Goal: Task Accomplishment & Management: Manage account settings

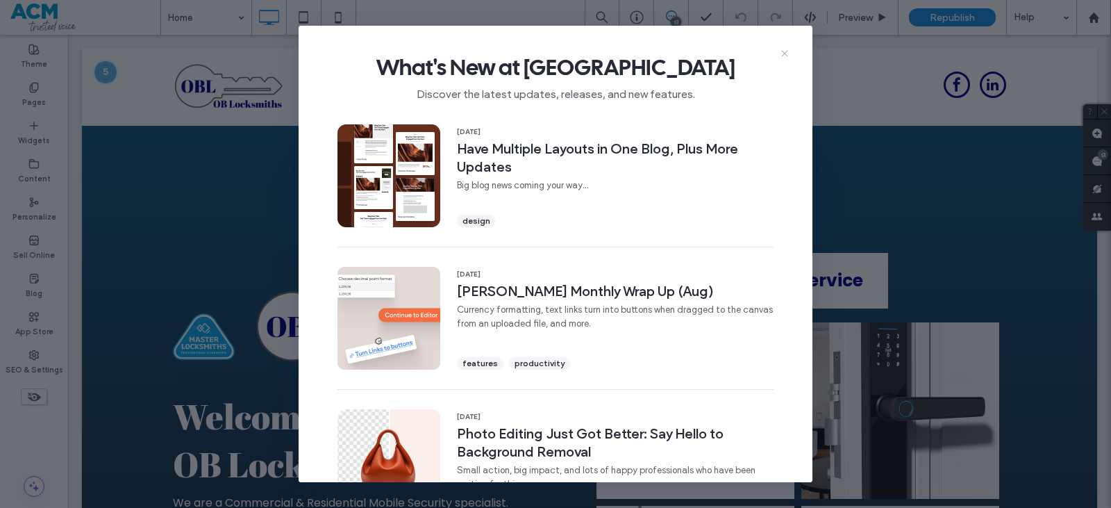
click at [782, 54] on icon at bounding box center [784, 53] width 11 height 11
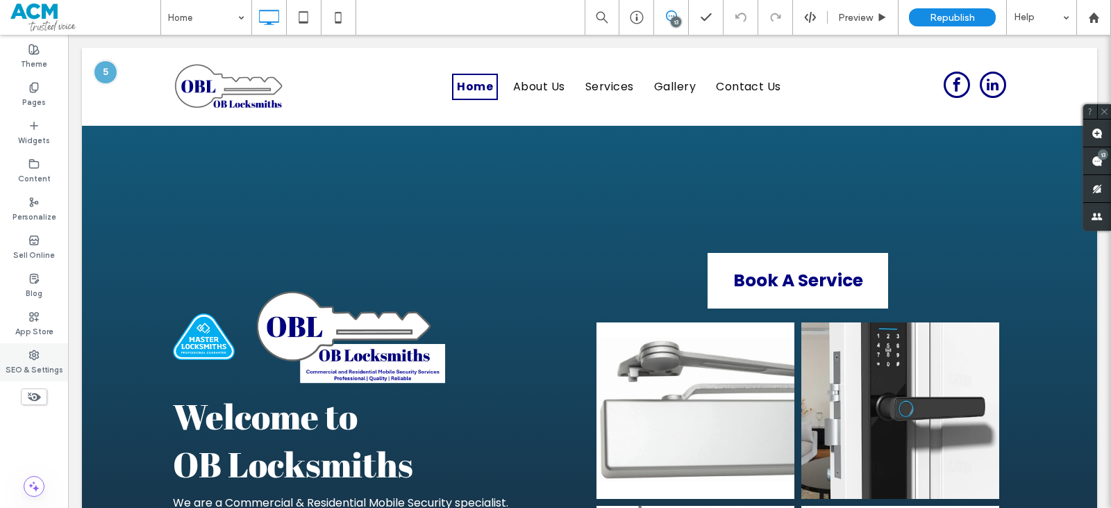
click at [52, 358] on div "SEO & Settings" at bounding box center [34, 362] width 68 height 38
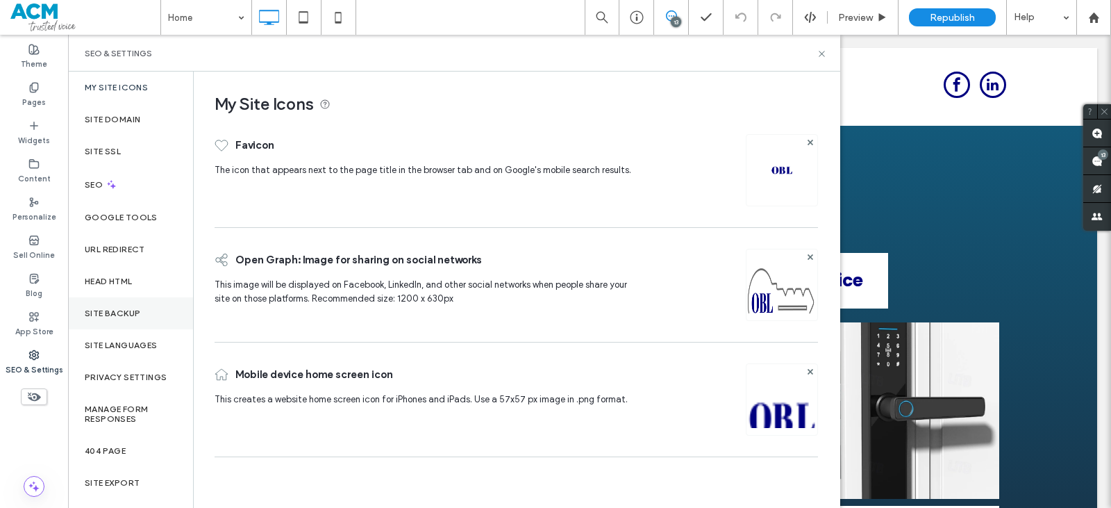
click at [122, 320] on div "Site Backup" at bounding box center [130, 313] width 125 height 32
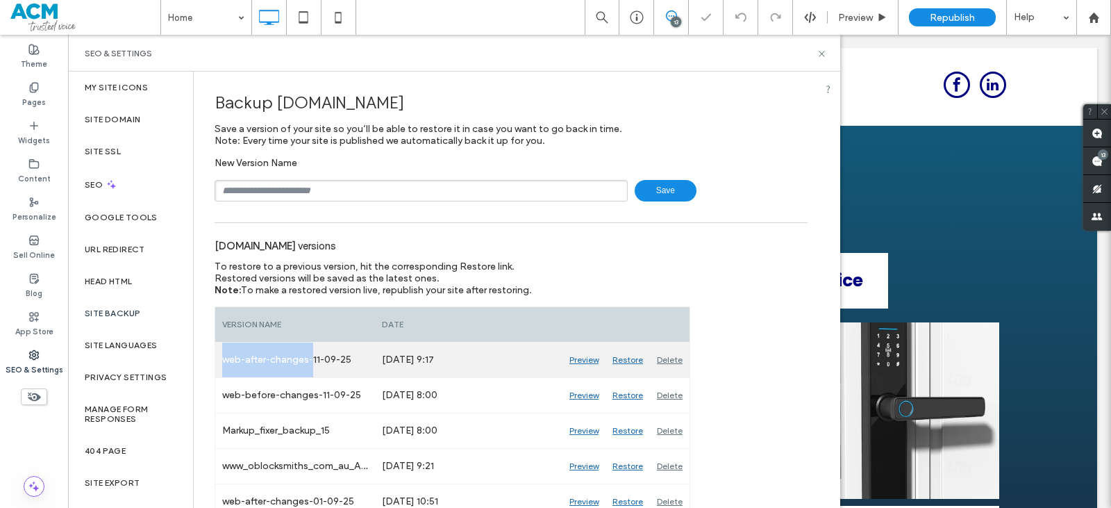
drag, startPoint x: 223, startPoint y: 359, endPoint x: 315, endPoint y: 351, distance: 92.1
click at [315, 351] on div "web-after-changes-11-09-25" at bounding box center [295, 359] width 160 height 35
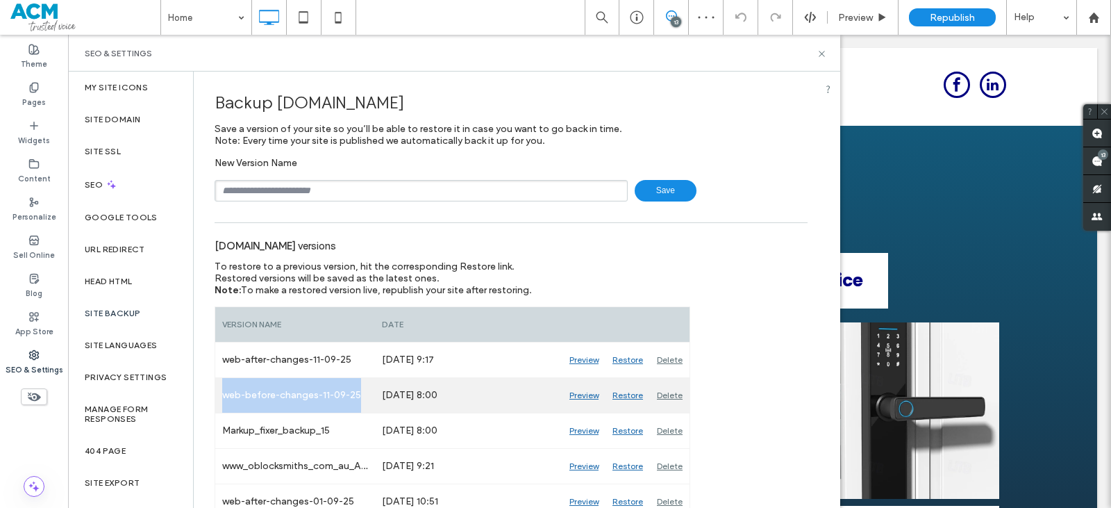
drag, startPoint x: 219, startPoint y: 398, endPoint x: 383, endPoint y: 387, distance: 165.0
click at [383, 387] on div "web-before-changes-11-09-25 [DATE] 8:00 [GEOGRAPHIC_DATA] [GEOGRAPHIC_DATA] [GE…" at bounding box center [452, 395] width 474 height 35
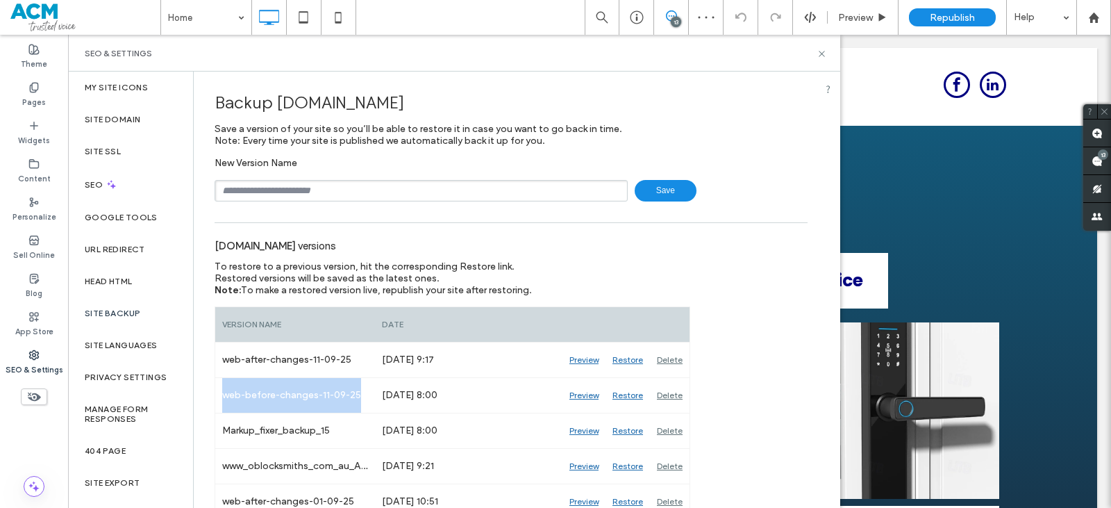
copy div "web-before-changes-11-09-25"
click at [306, 192] on input "text" at bounding box center [421, 191] width 413 height 22
paste input "**********"
drag, startPoint x: 274, startPoint y: 188, endPoint x: 247, endPoint y: 186, distance: 27.2
click at [247, 186] on input "**********" at bounding box center [421, 191] width 413 height 22
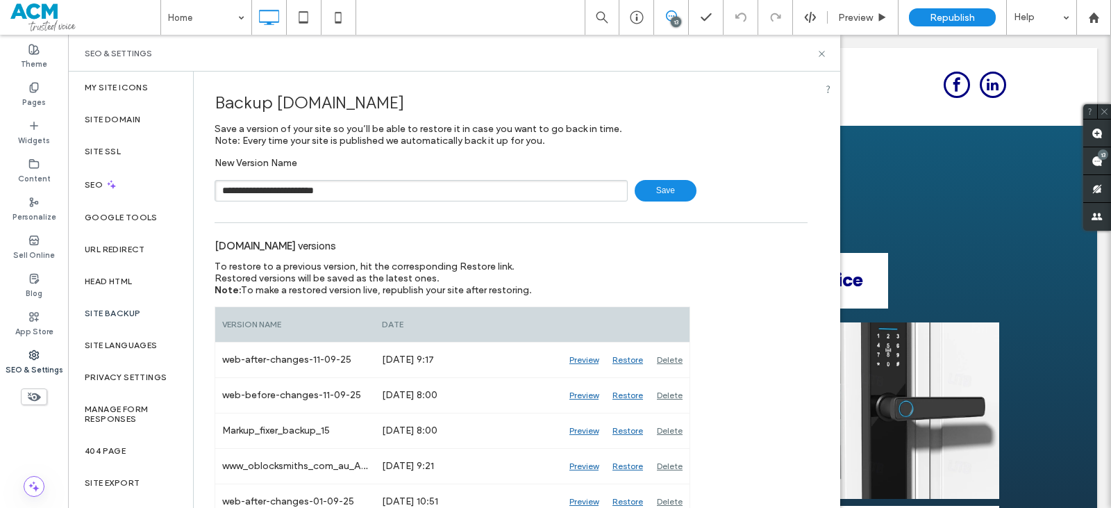
click at [322, 185] on input "**********" at bounding box center [421, 191] width 413 height 22
type input "**********"
click at [638, 188] on span "Save" at bounding box center [666, 191] width 62 height 22
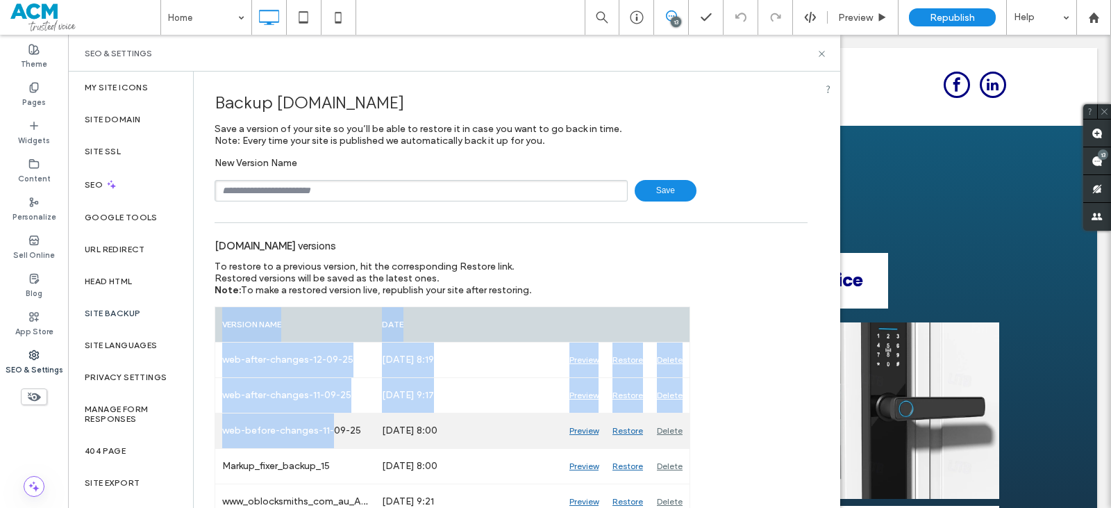
drag, startPoint x: 212, startPoint y: 433, endPoint x: 339, endPoint y: 428, distance: 127.2
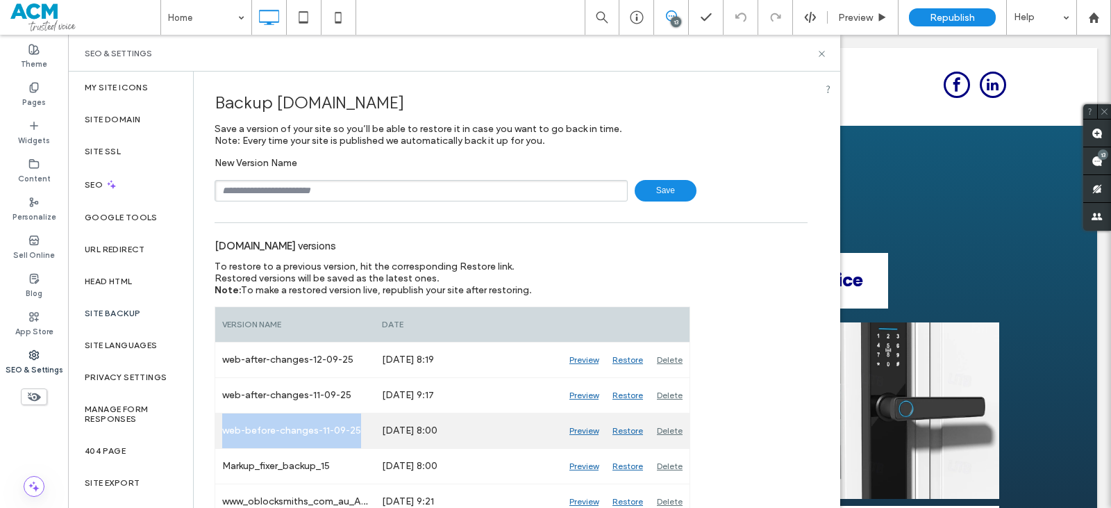
drag, startPoint x: 372, startPoint y: 432, endPoint x: 224, endPoint y: 428, distance: 147.3
click at [224, 428] on div "web-before-changes-11-09-25" at bounding box center [295, 430] width 160 height 35
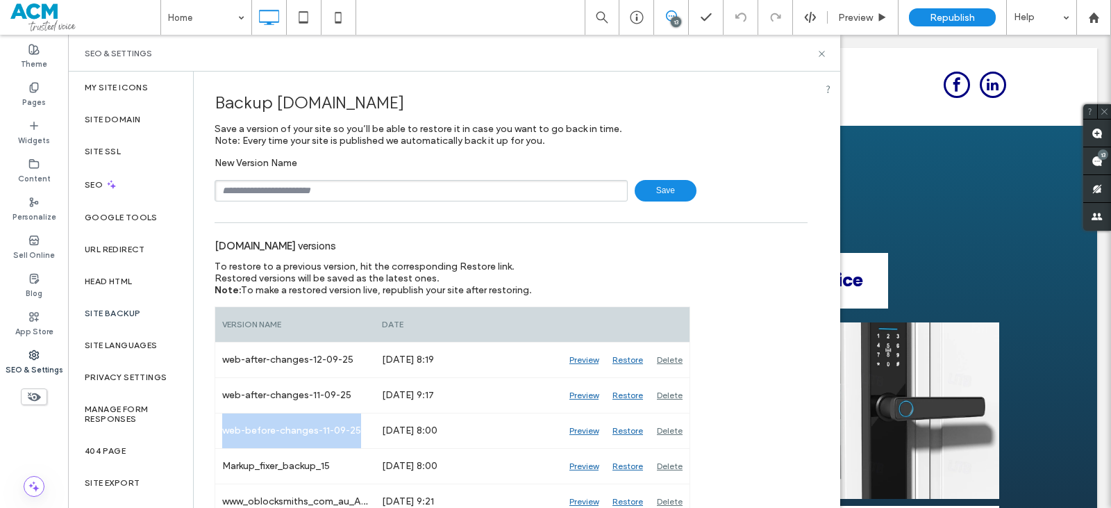
copy div "web-before-changes-11-09-25"
click at [341, 190] on input "text" at bounding box center [421, 191] width 413 height 22
paste input "**********"
click at [331, 193] on input "**********" at bounding box center [421, 191] width 413 height 22
type input "**********"
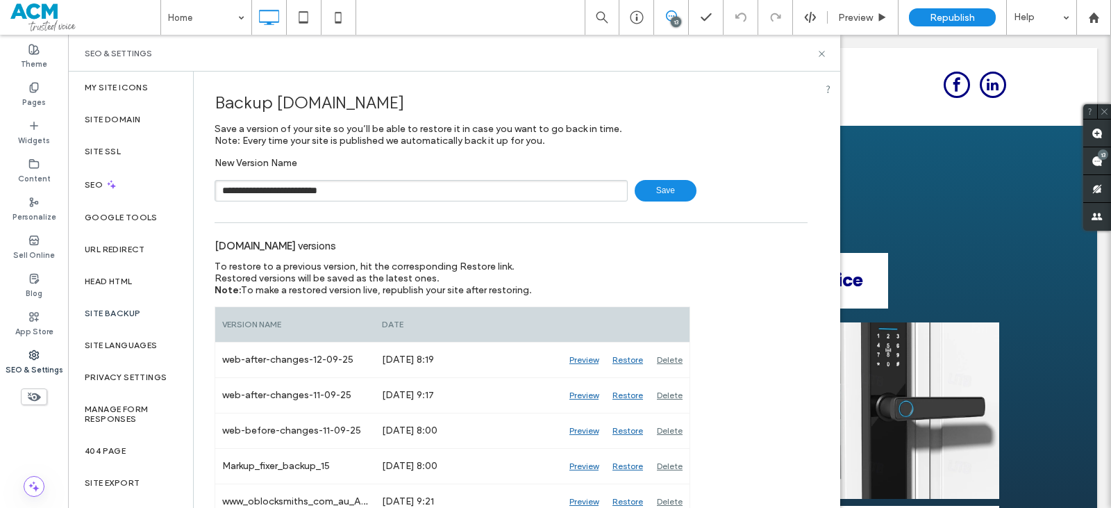
click at [657, 188] on span "Save" at bounding box center [666, 191] width 62 height 22
click at [821, 56] on icon at bounding box center [822, 54] width 10 height 10
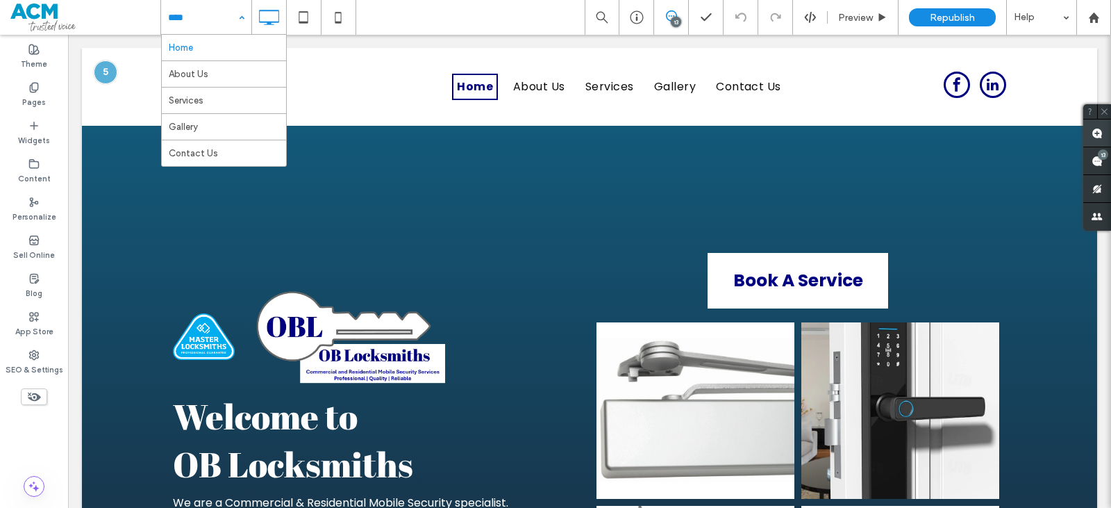
click at [1094, 135] on use at bounding box center [1097, 133] width 11 height 11
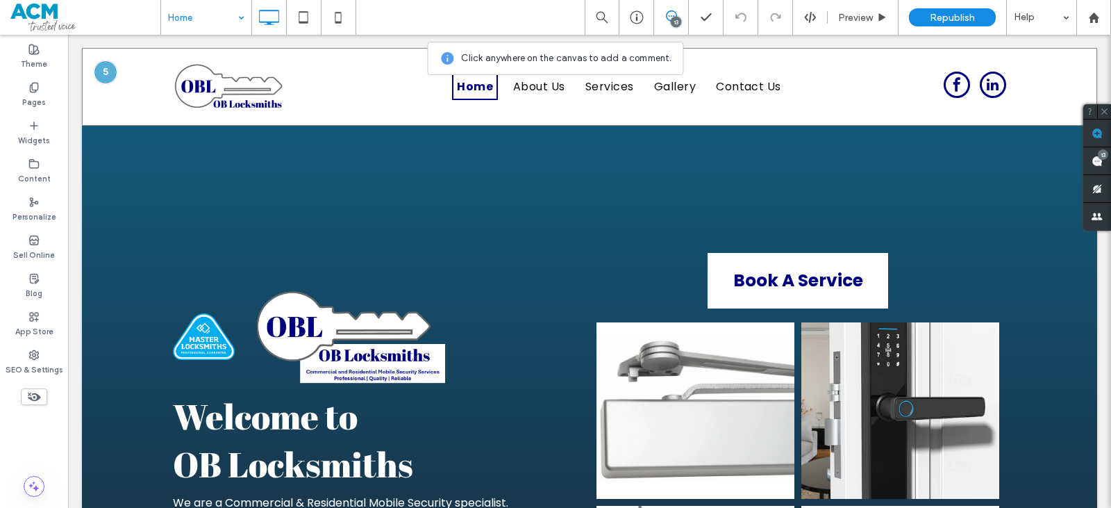
click at [143, 96] on div "Click To Paste Home About Us Services Gallery Contact Us Click To Paste Click T…" at bounding box center [589, 87] width 1015 height 78
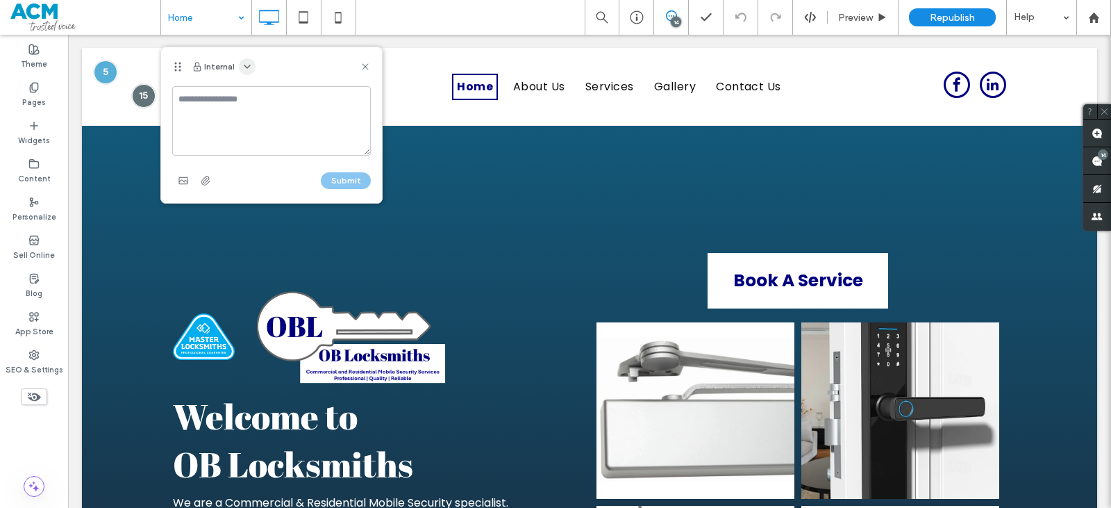
click at [242, 67] on icon "button" at bounding box center [247, 66] width 11 height 11
click at [252, 103] on span "Public - visible to clients & team" at bounding box center [315, 100] width 137 height 14
click at [228, 110] on textarea at bounding box center [271, 120] width 199 height 69
type textarea "***"
click at [351, 179] on button "Submit" at bounding box center [346, 180] width 50 height 17
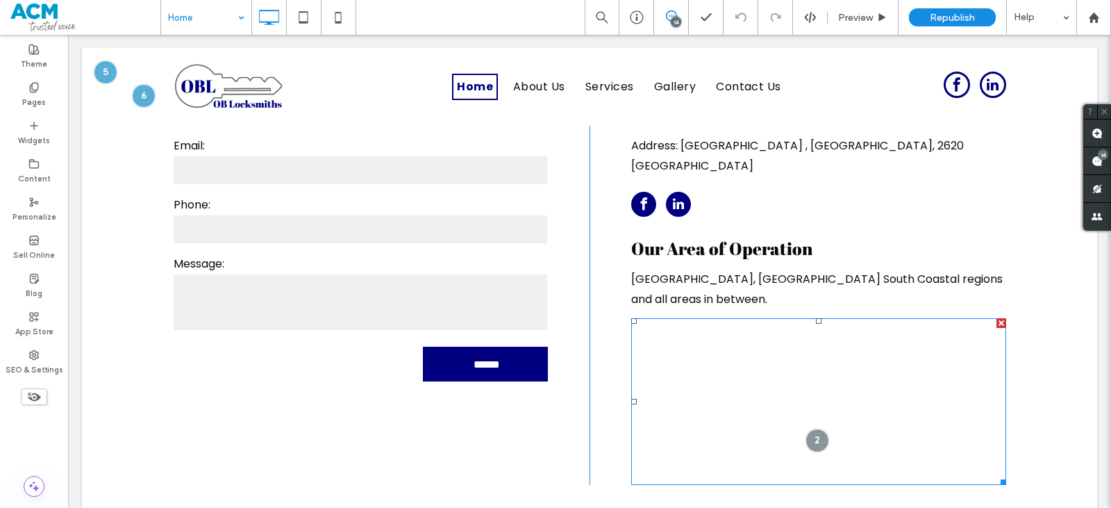
scroll to position [3805, 0]
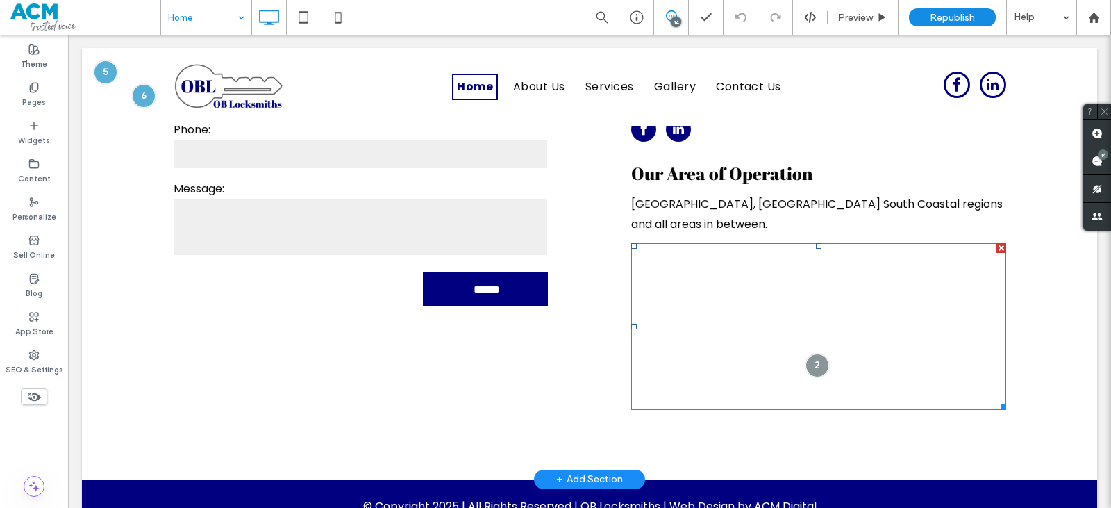
click at [674, 303] on span at bounding box center [818, 326] width 375 height 167
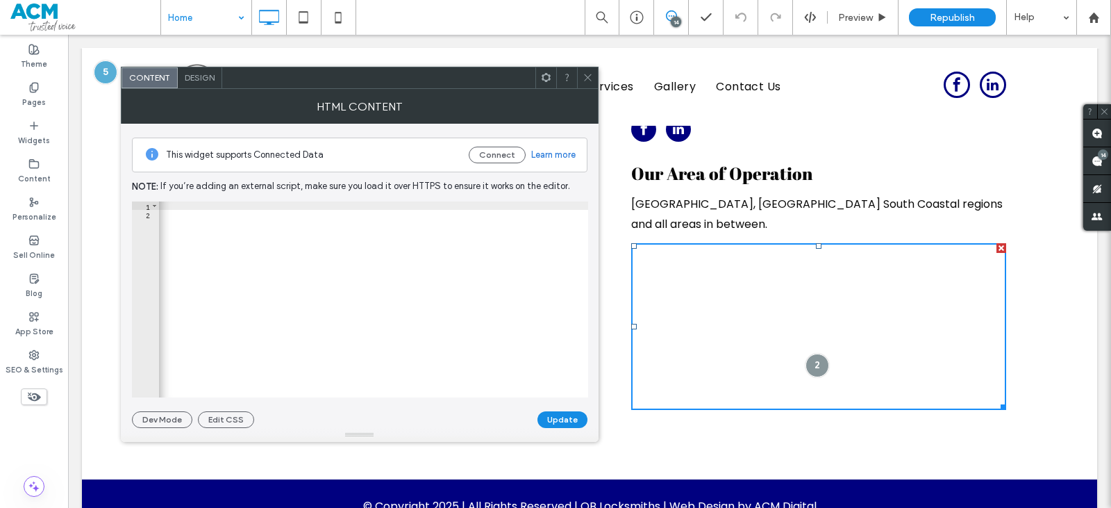
scroll to position [0, 1216]
type textarea "*********"
click at [374, 265] on div "< iframe src = "[URL][DOMAIN_NAME]" width = "100%" height = "240" style = "bord…" at bounding box center [1011, 302] width 1777 height 202
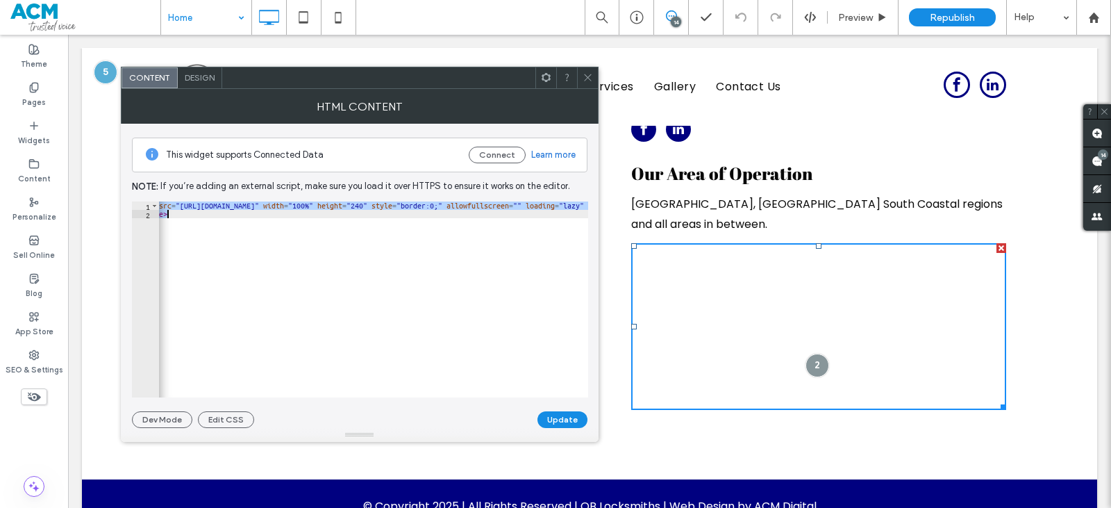
paste textarea "**********"
type textarea "**********"
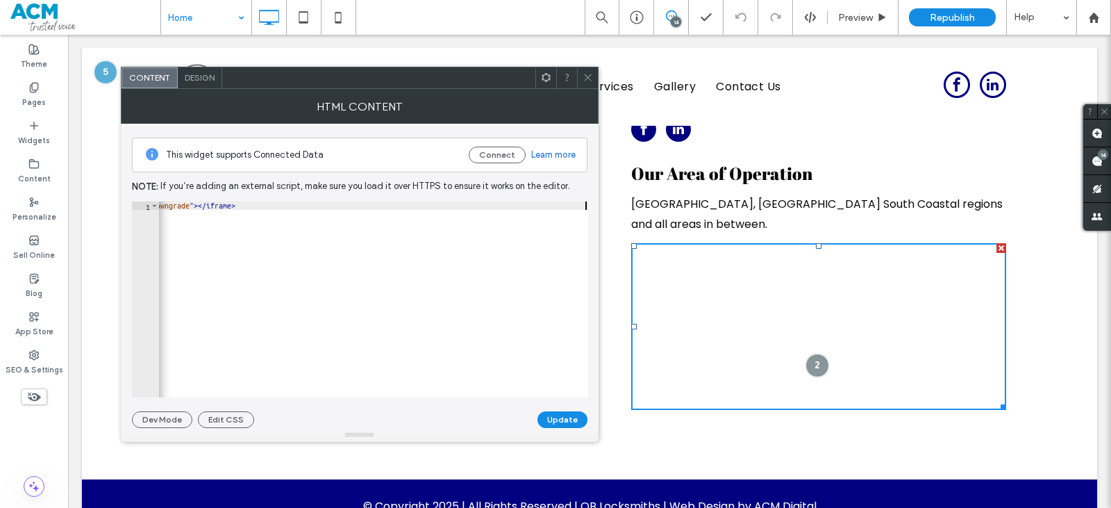
scroll to position [0, 614]
click at [566, 422] on button "Update" at bounding box center [563, 419] width 50 height 17
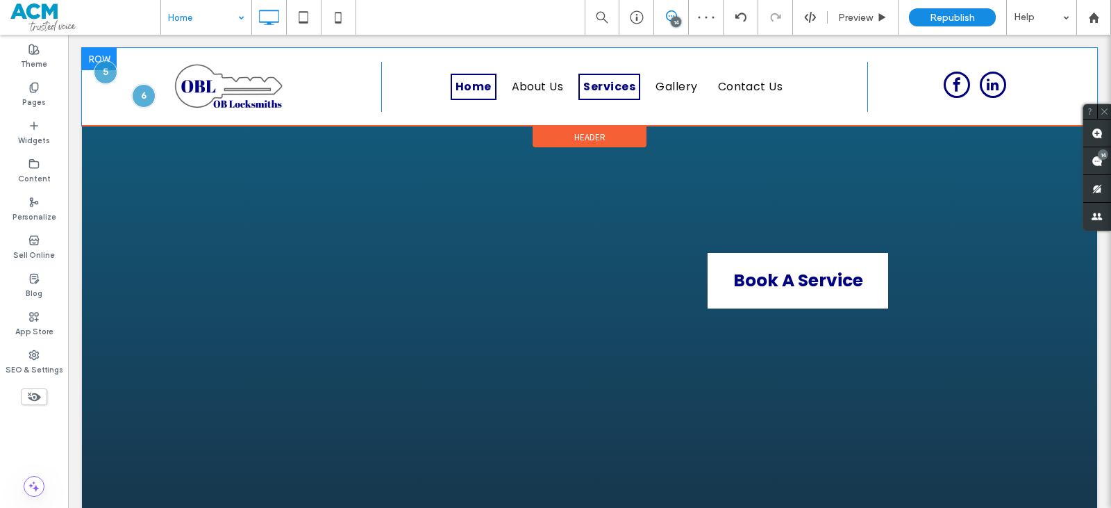
scroll to position [3812, 0]
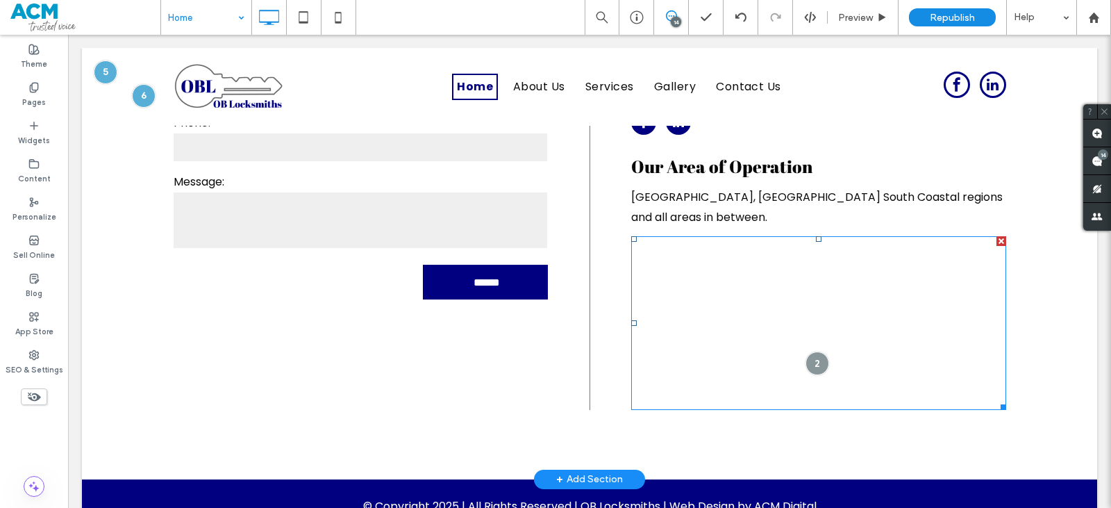
click at [686, 277] on span at bounding box center [818, 323] width 375 height 174
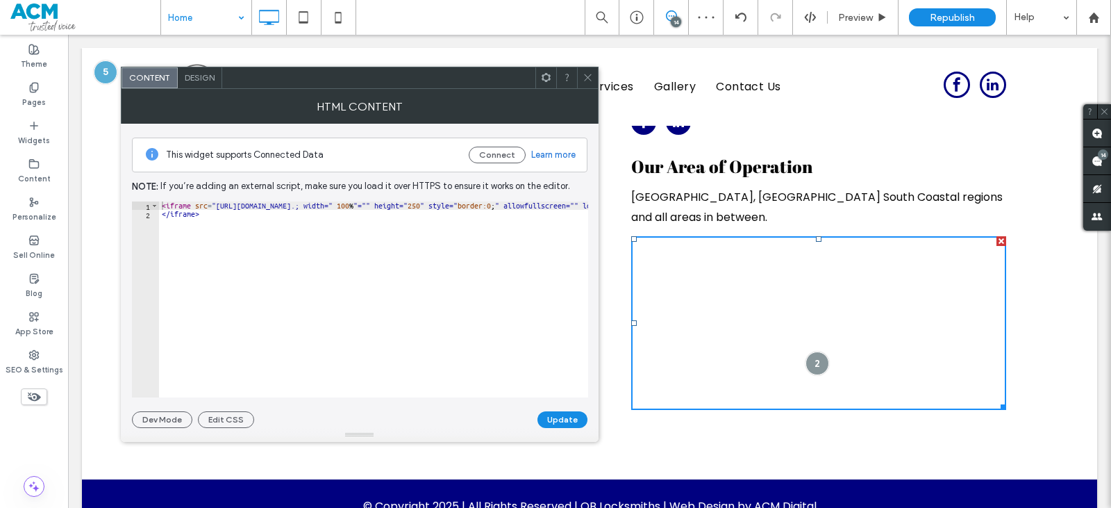
click at [410, 220] on div "< iframe src = "[URL][DOMAIN_NAME].; width=" 100 % "="" height=" 250 " style=" …" at bounding box center [670, 307] width 1022 height 213
type textarea "**********"
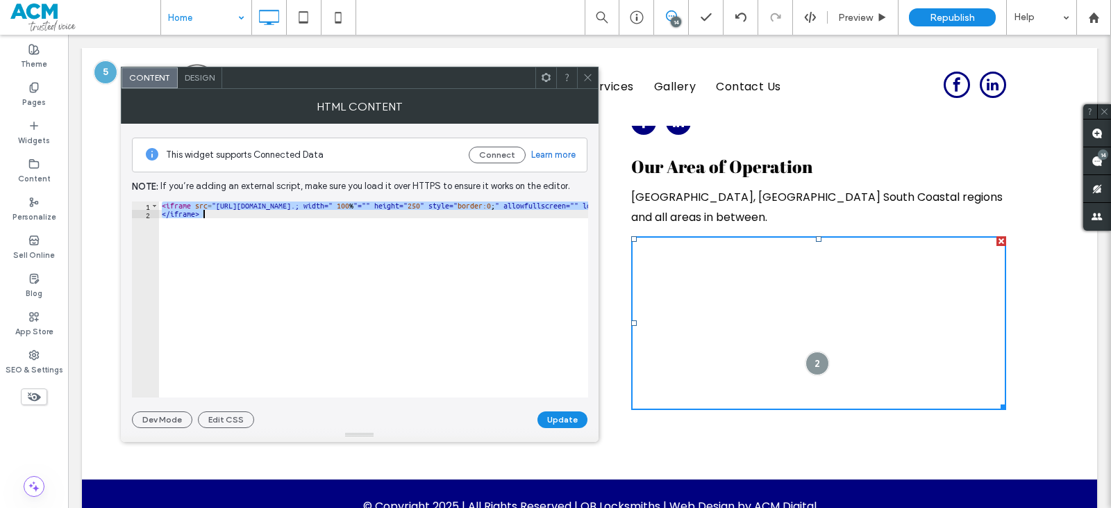
paste textarea "Cursor at row 2"
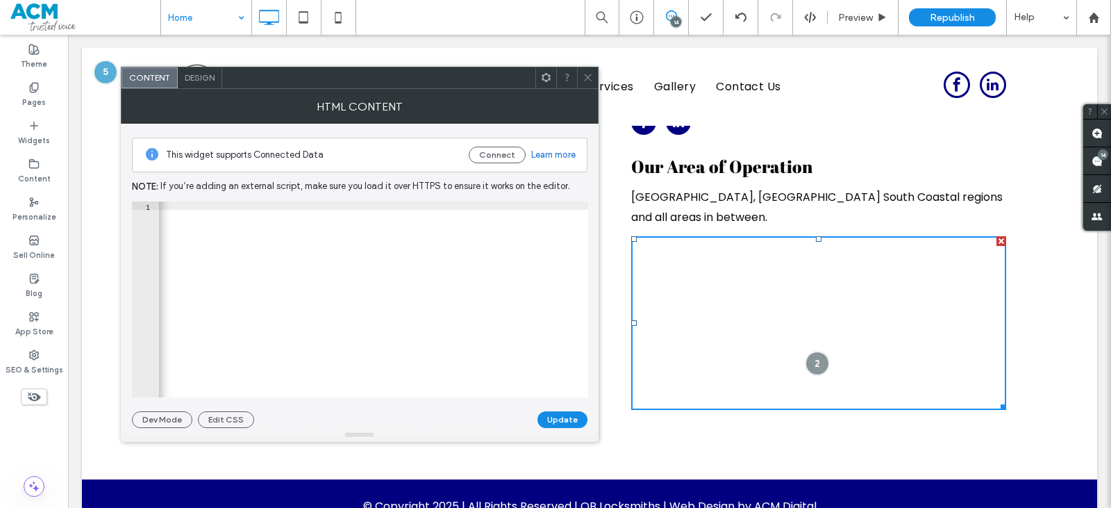
scroll to position [0, 993]
click at [485, 209] on div "< iframe src = "[URL][DOMAIN_NAME]" width = "600" height = "450" style = "borde…" at bounding box center [81, 302] width 1831 height 202
click at [494, 205] on div "< iframe src = "[URL][DOMAIN_NAME]" width = "100" height = "450" style = "borde…" at bounding box center [81, 302] width 1831 height 202
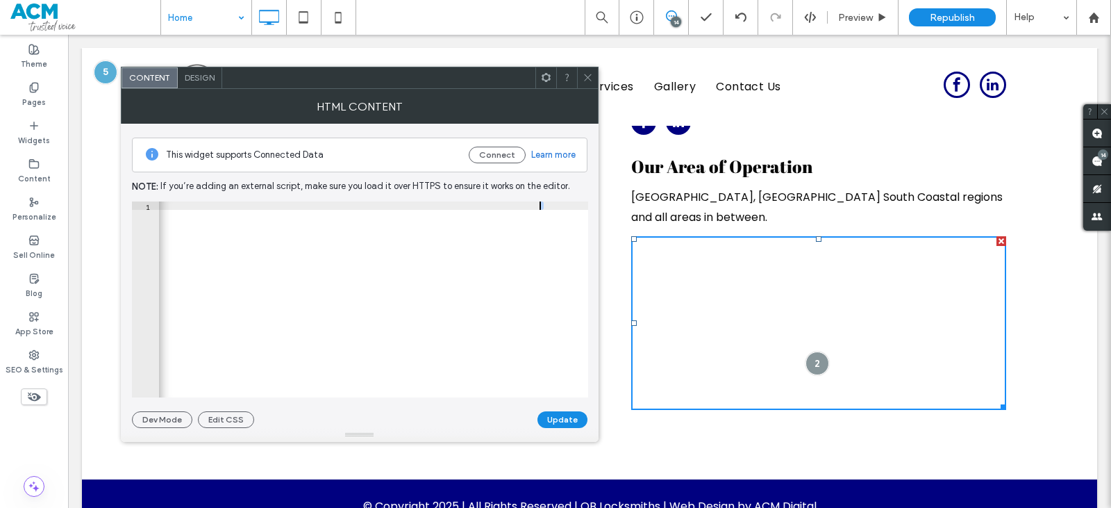
click at [541, 203] on div "< iframe src = "[URL][DOMAIN_NAME]" width = "100%" height = "450" style = "bord…" at bounding box center [83, 302] width 1835 height 202
type textarea "**********"
click at [557, 419] on button "Update" at bounding box center [563, 419] width 50 height 17
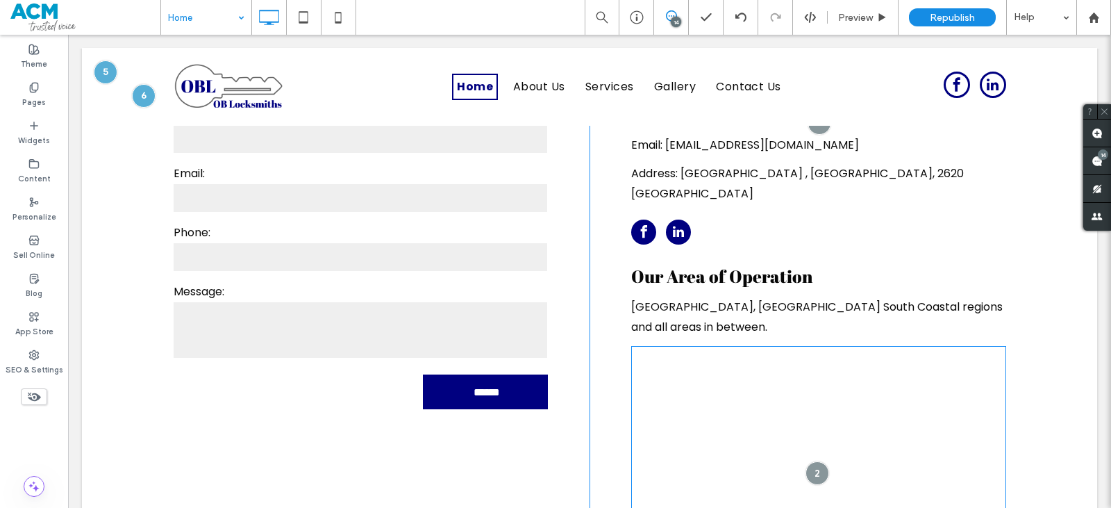
scroll to position [3812, 0]
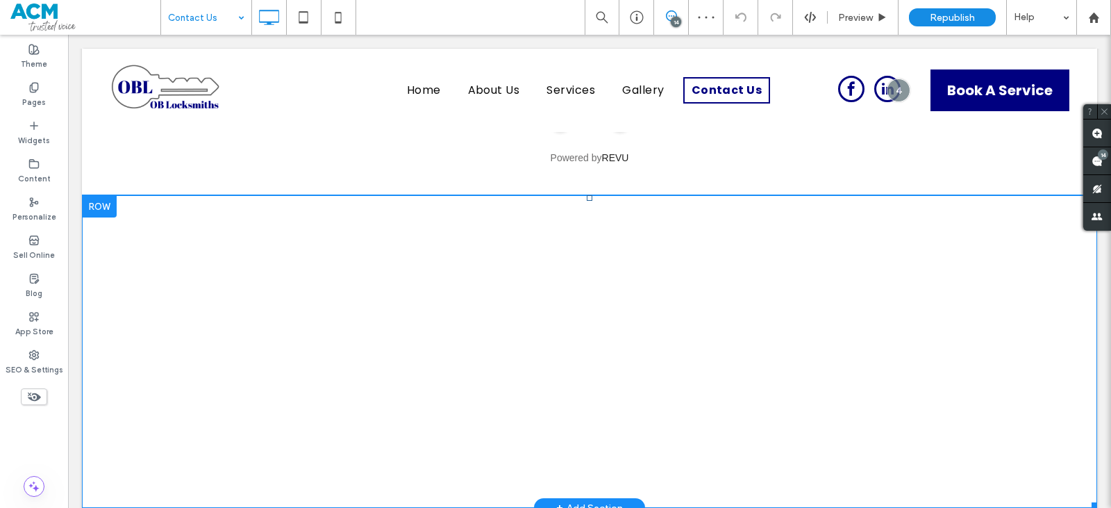
scroll to position [1405, 0]
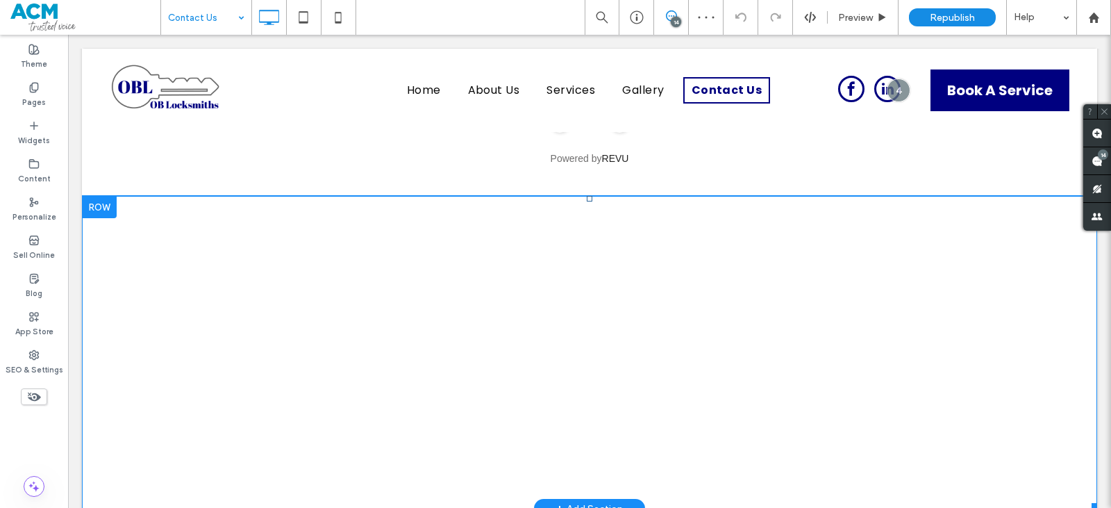
click at [579, 270] on span at bounding box center [589, 352] width 1015 height 313
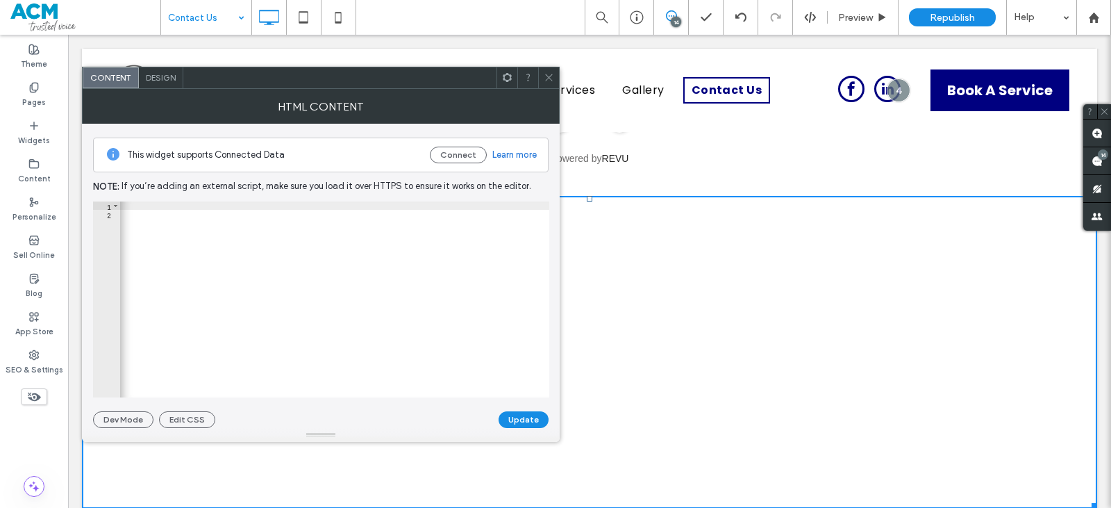
scroll to position [0, 1112]
type textarea "*********"
click at [404, 315] on div "< iframe src = "[URL][DOMAIN_NAME]" width = "100%" height = "450" style = "bord…" at bounding box center [972, 302] width 1777 height 202
drag, startPoint x: 285, startPoint y: 204, endPoint x: 299, endPoint y: 247, distance: 44.4
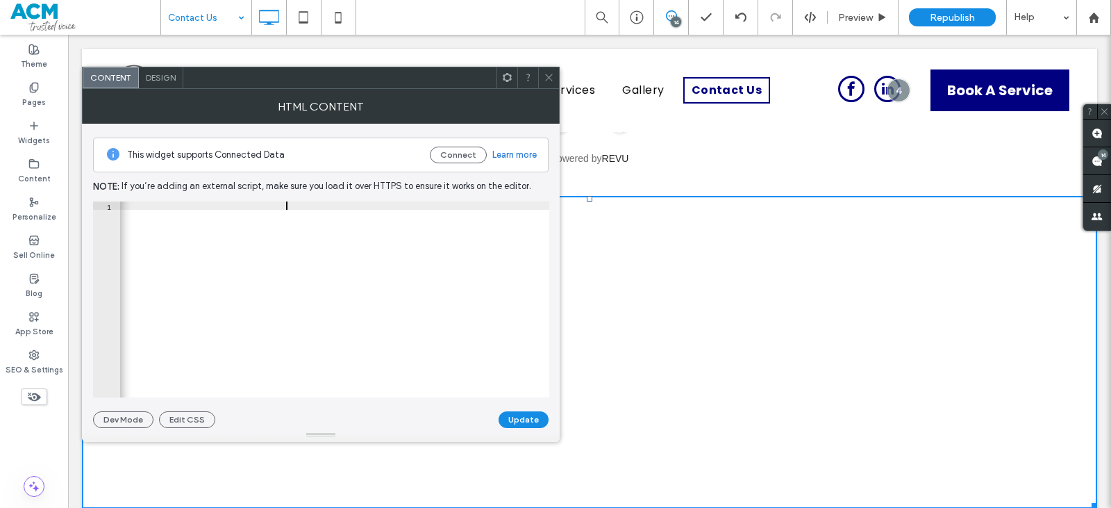
type textarea "**********"
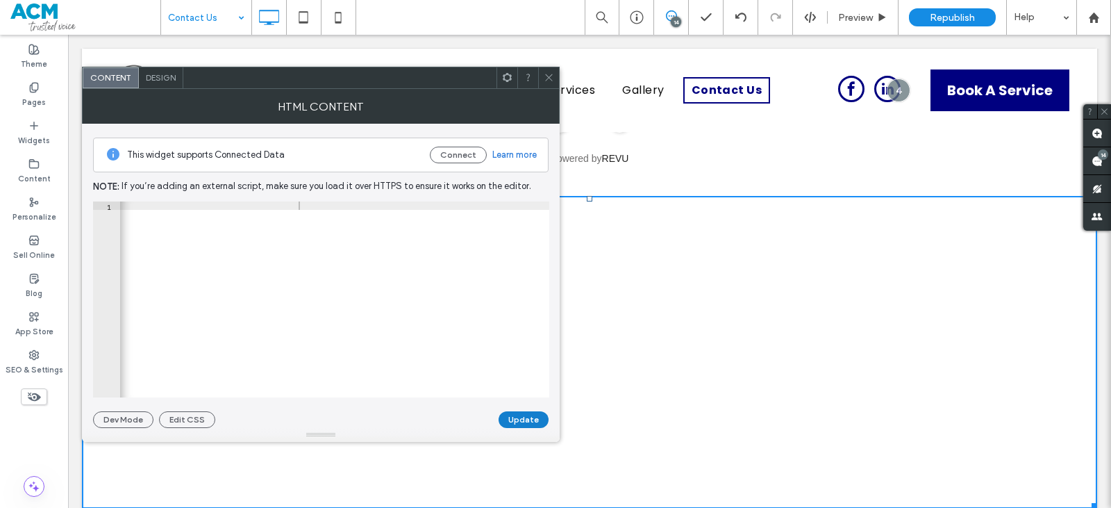
click at [504, 422] on button "Update" at bounding box center [524, 419] width 50 height 17
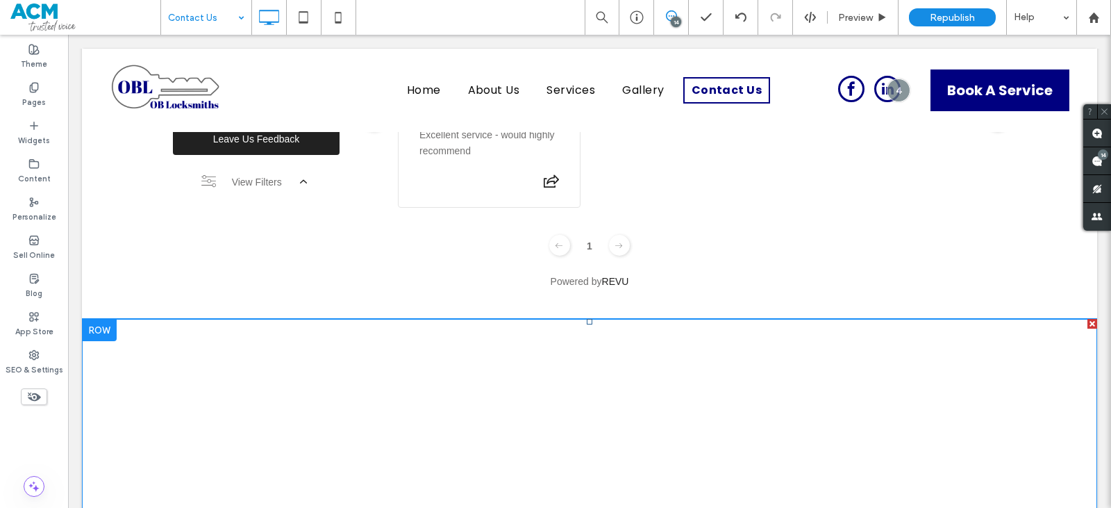
scroll to position [1266, 0]
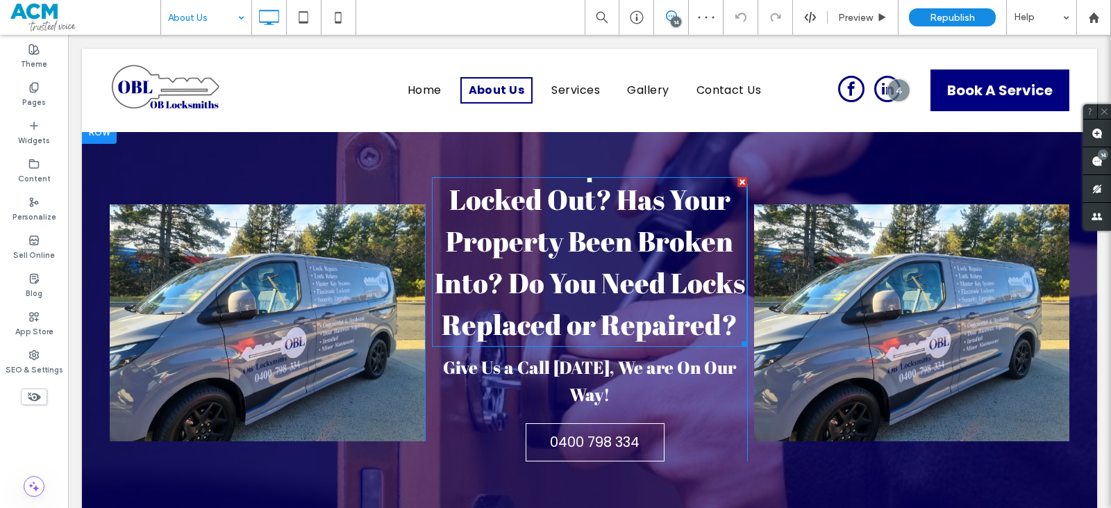
scroll to position [1315, 0]
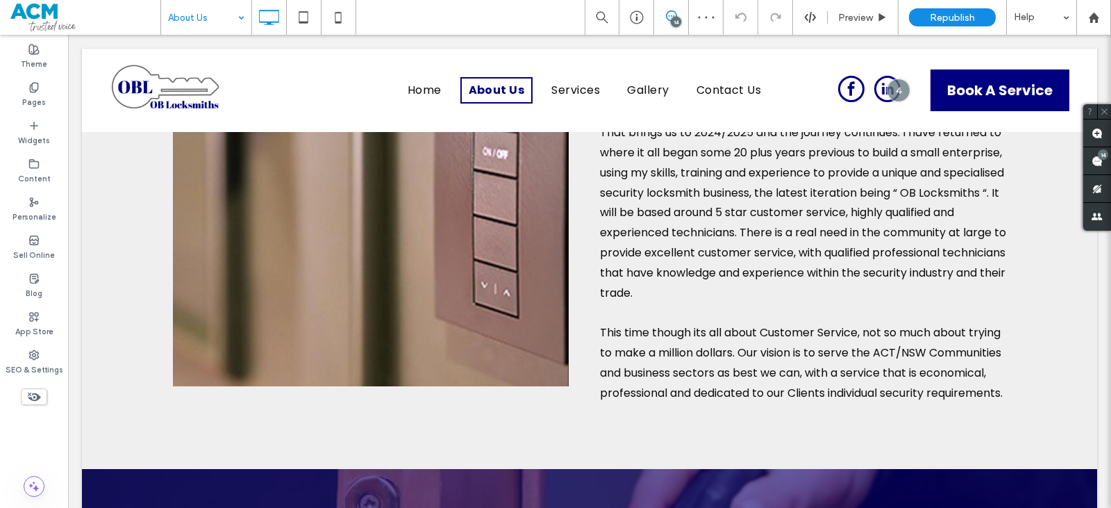
click at [206, 22] on input at bounding box center [202, 17] width 69 height 35
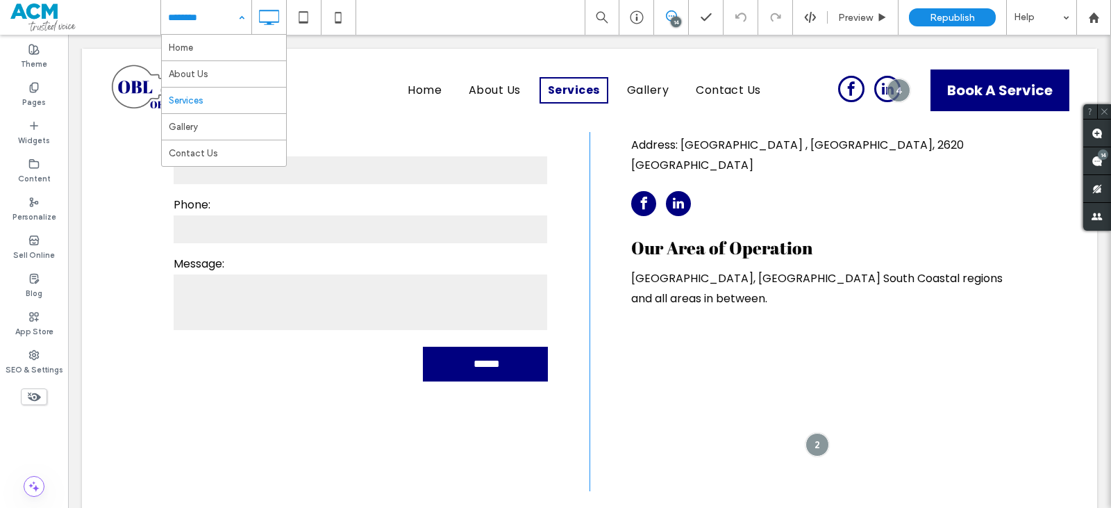
scroll to position [2336, 0]
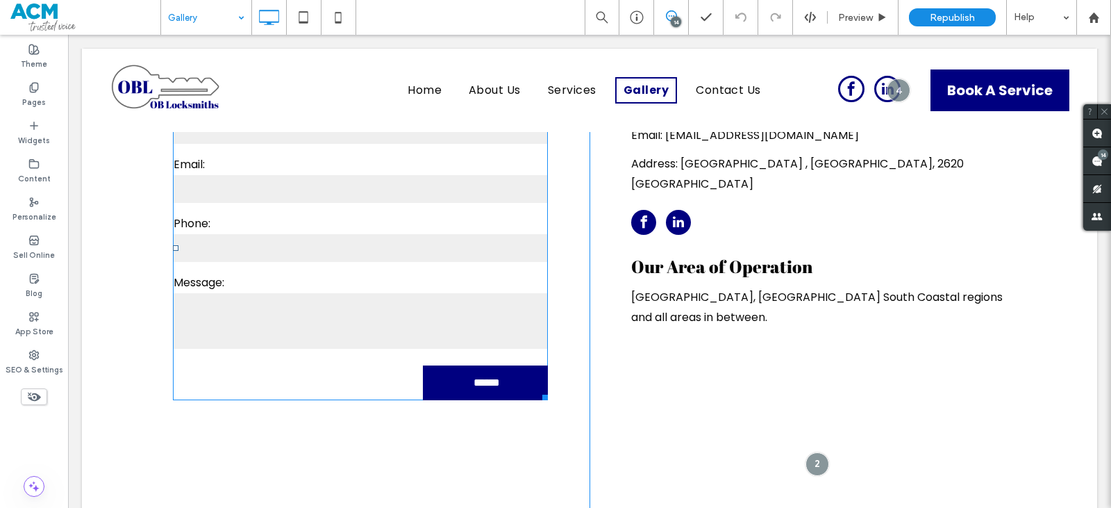
scroll to position [2253, 0]
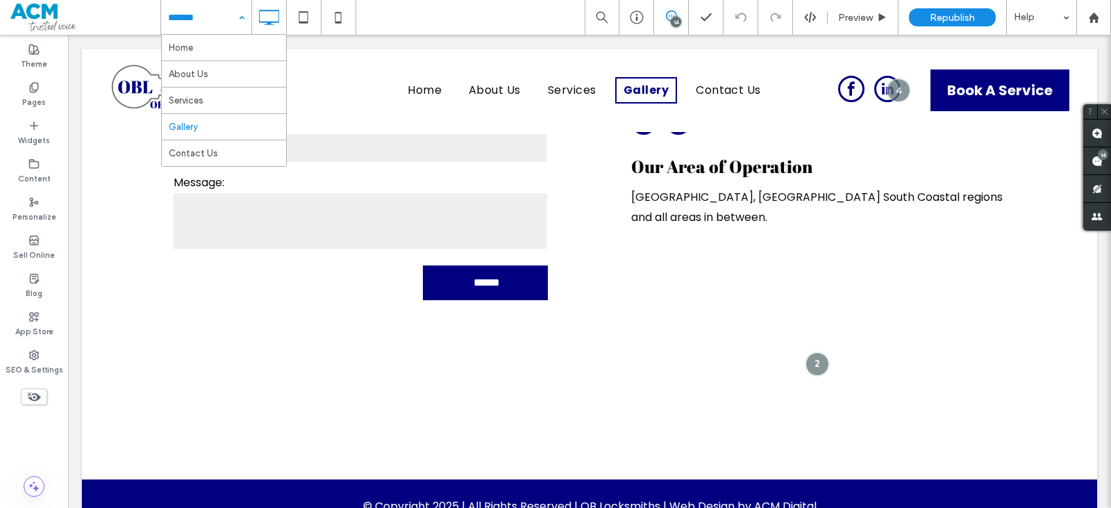
click at [222, 23] on input at bounding box center [202, 17] width 69 height 35
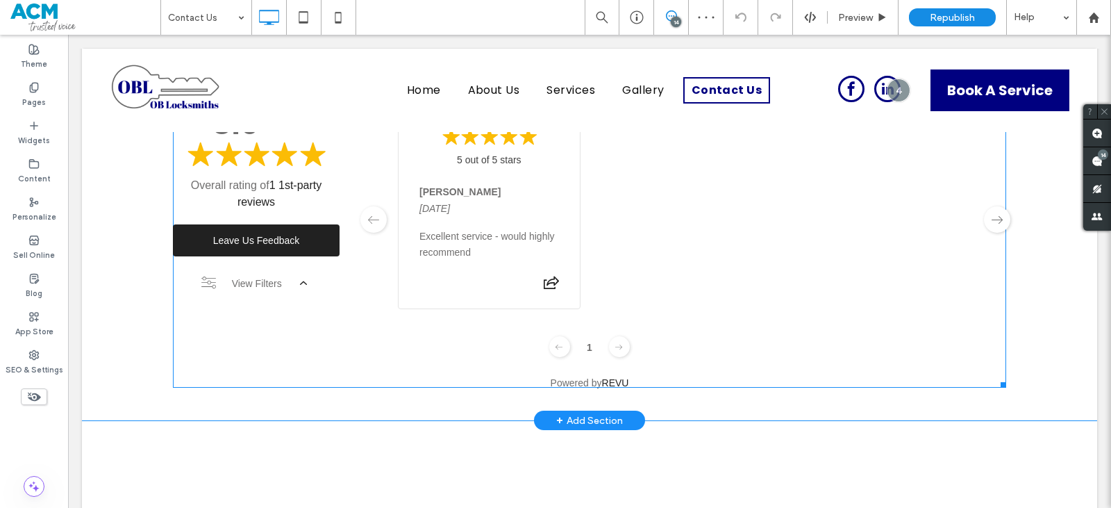
scroll to position [1474, 0]
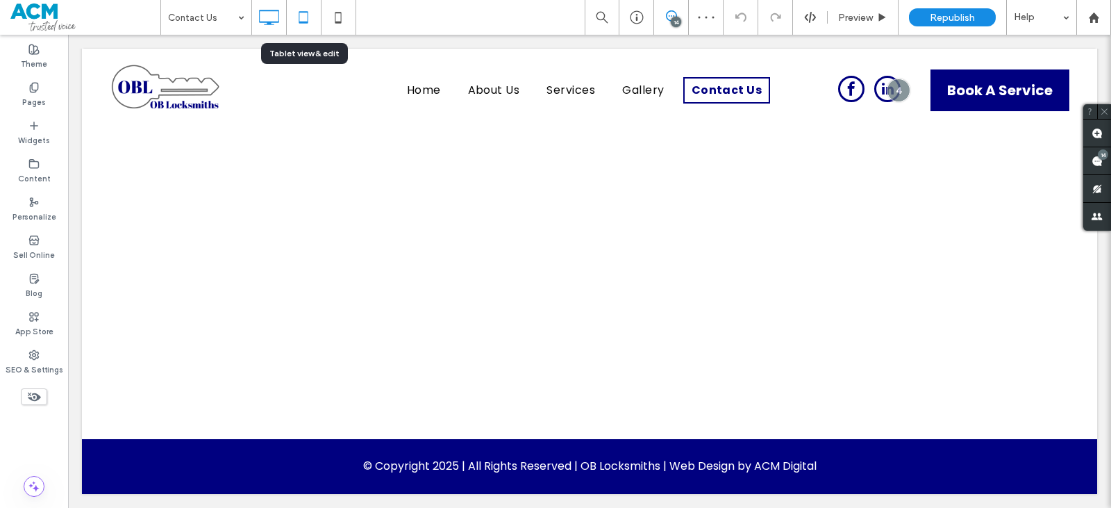
click at [295, 25] on icon at bounding box center [304, 17] width 28 height 28
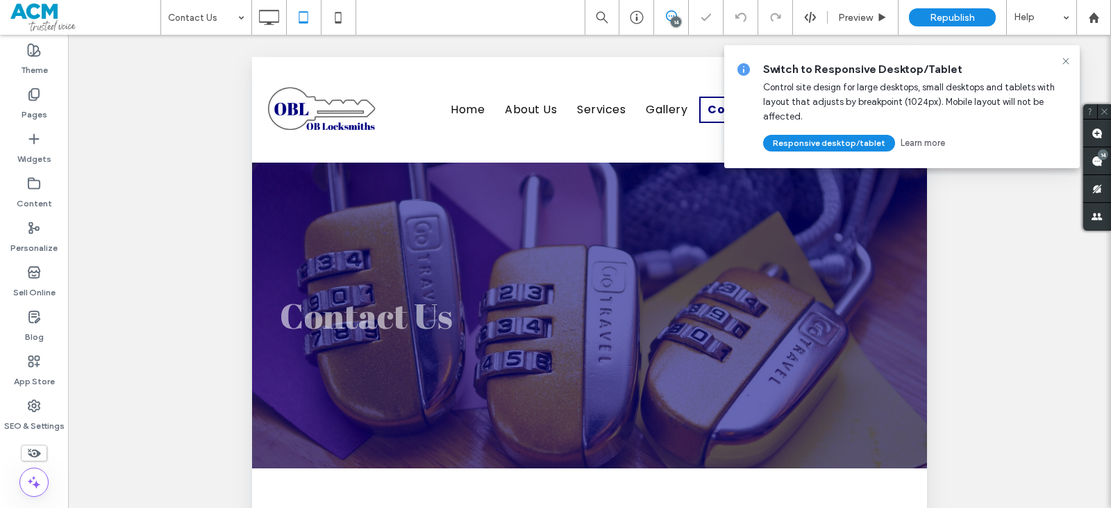
scroll to position [0, 0]
click at [1070, 65] on icon at bounding box center [1066, 61] width 11 height 11
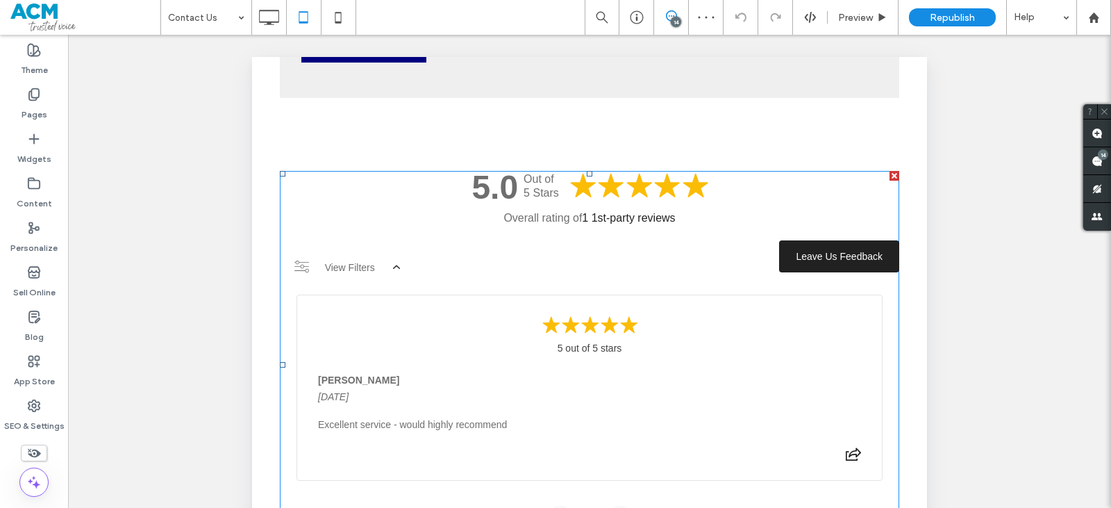
scroll to position [417, 0]
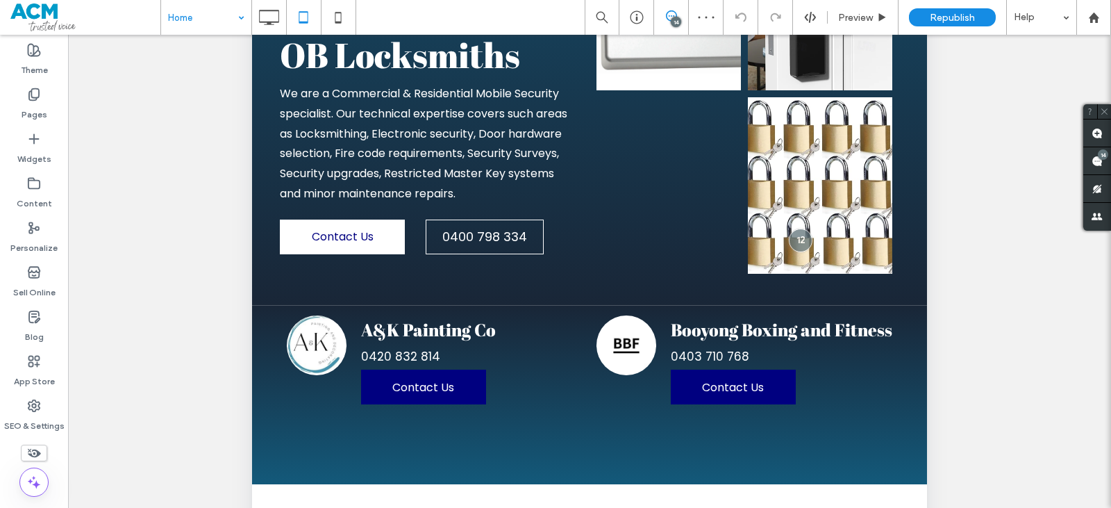
scroll to position [3513, 0]
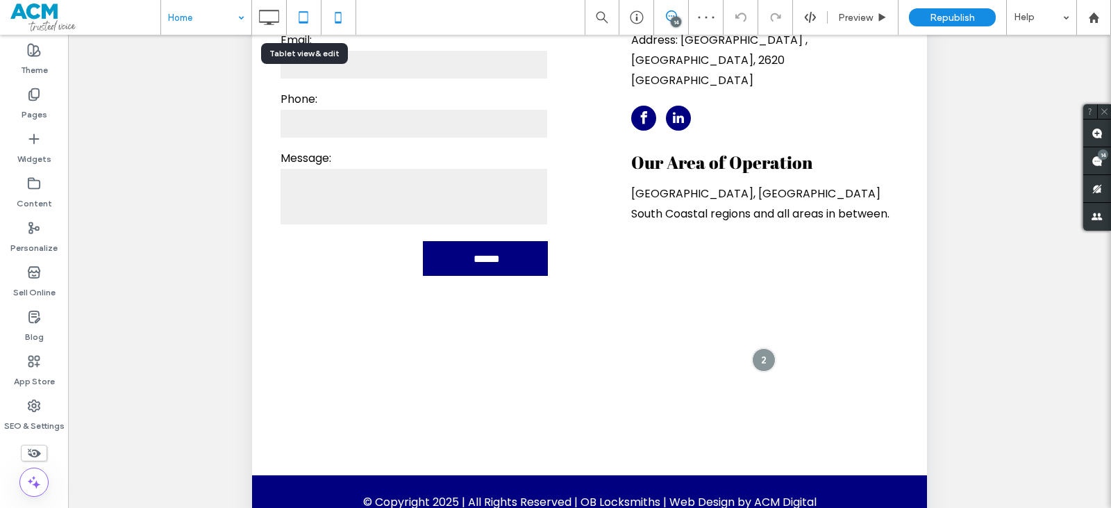
click at [333, 21] on icon at bounding box center [338, 17] width 28 height 28
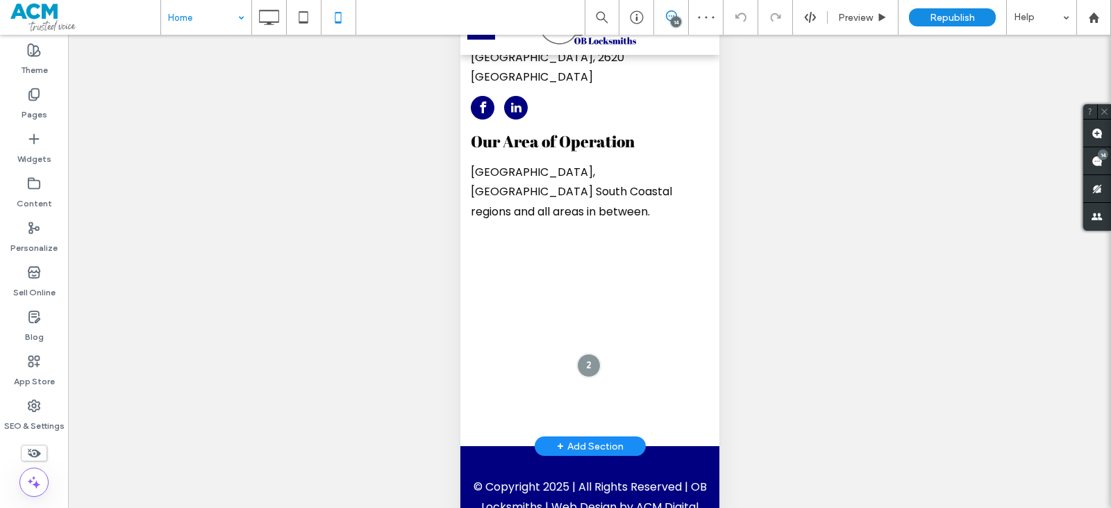
scroll to position [4862, 0]
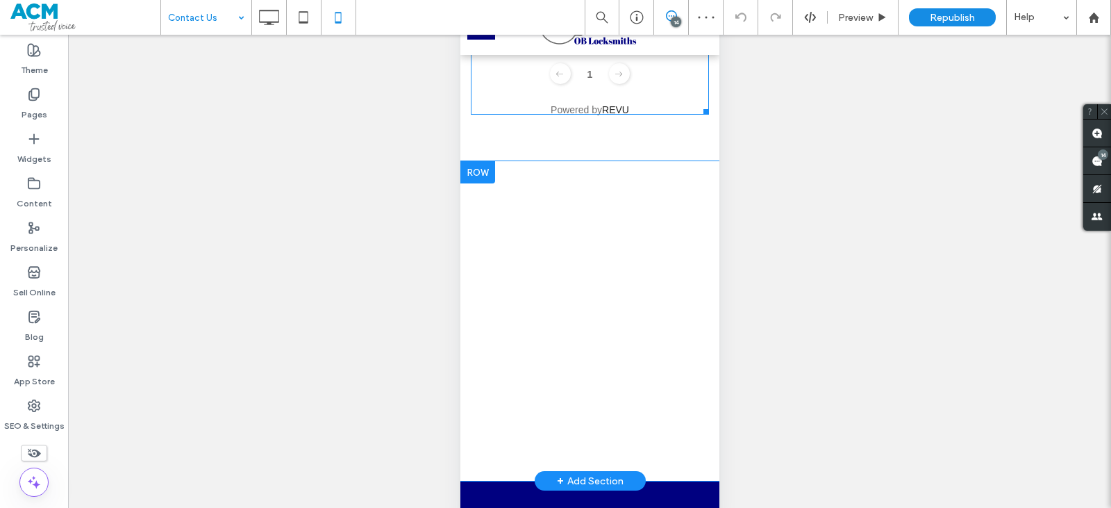
scroll to position [1828, 0]
